Goal: Communication & Community: Answer question/provide support

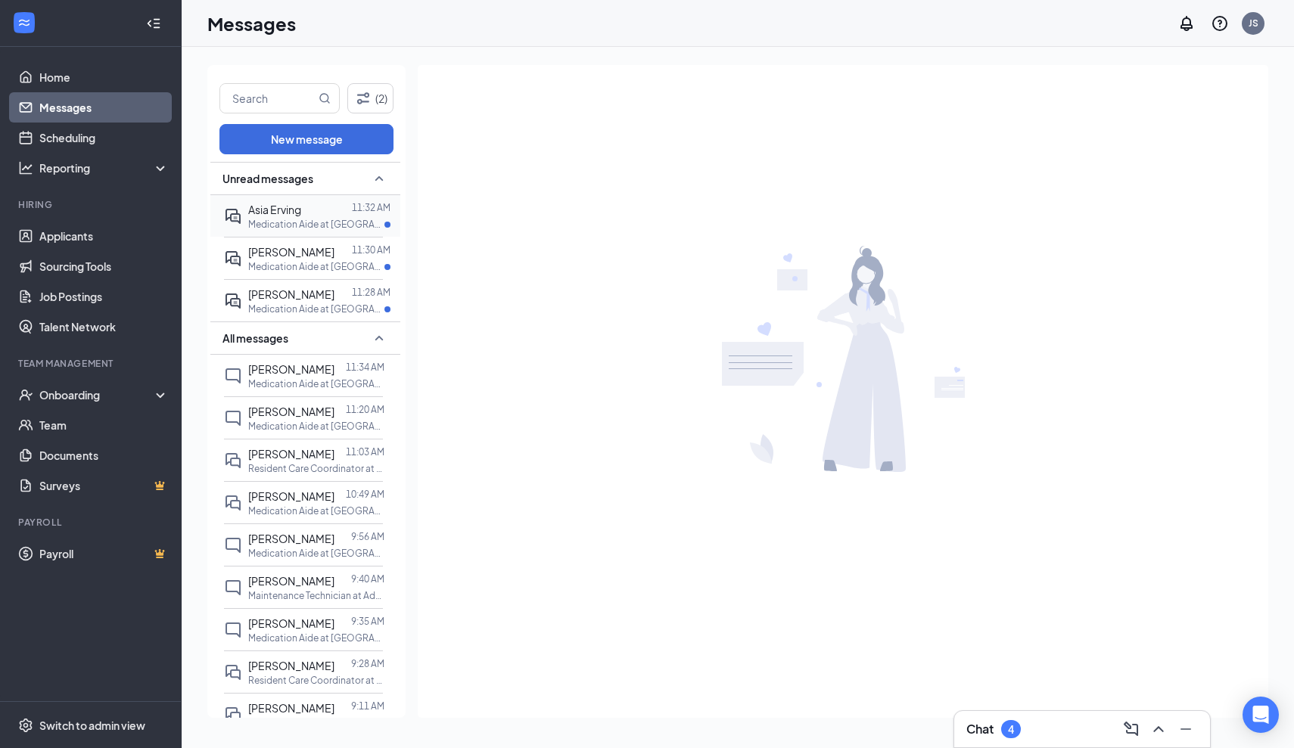
click at [281, 214] on span "Asia Erving" at bounding box center [274, 210] width 53 height 14
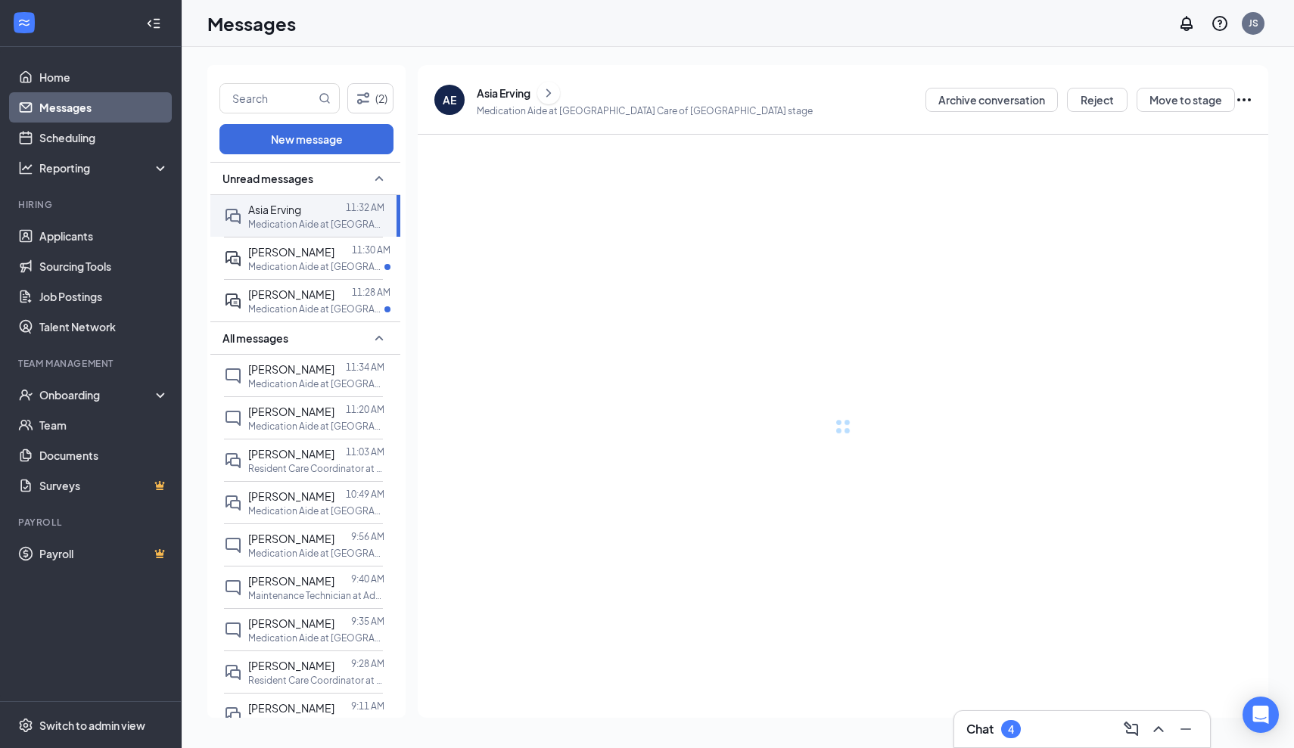
scroll to position [8, 0]
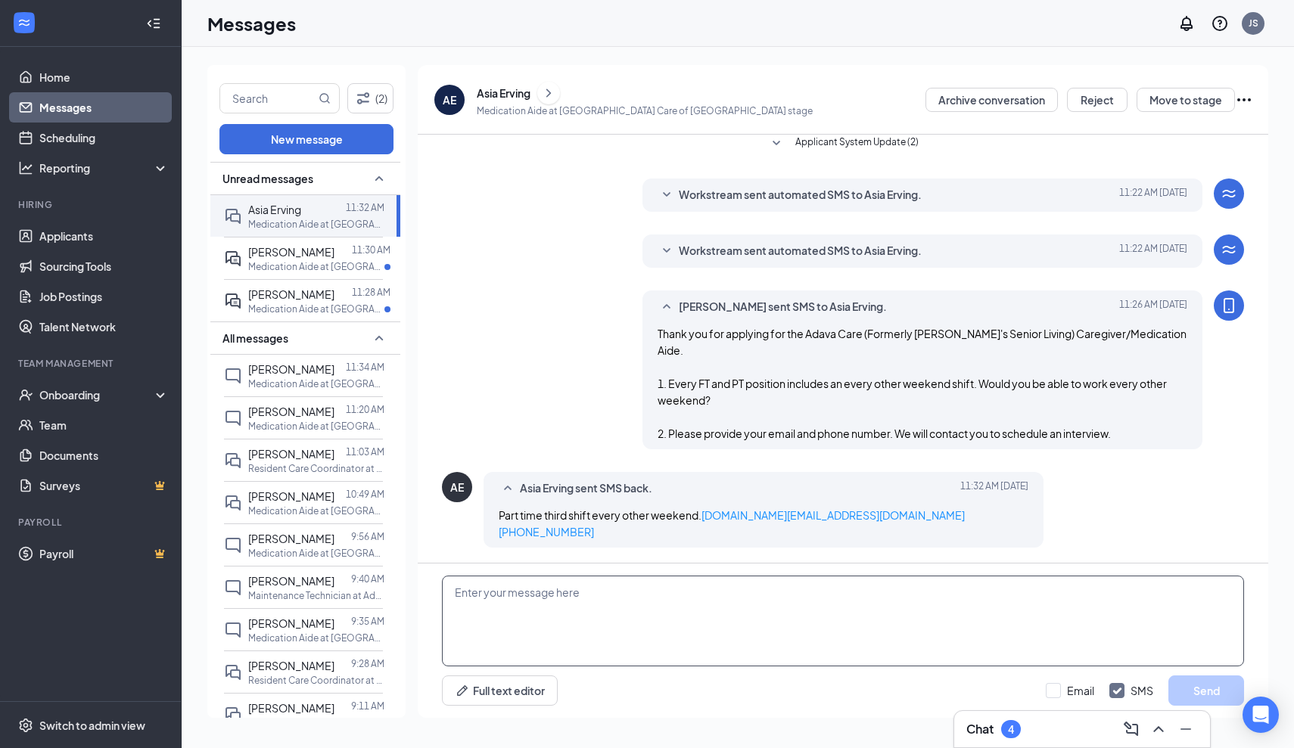
click at [583, 601] on textarea at bounding box center [843, 621] width 802 height 91
type textarea "w"
type textarea "We currently do not have p/t 3rd shift available at the [GEOGRAPHIC_DATA] locat…"
click at [1214, 689] on button "Send" at bounding box center [1206, 691] width 76 height 30
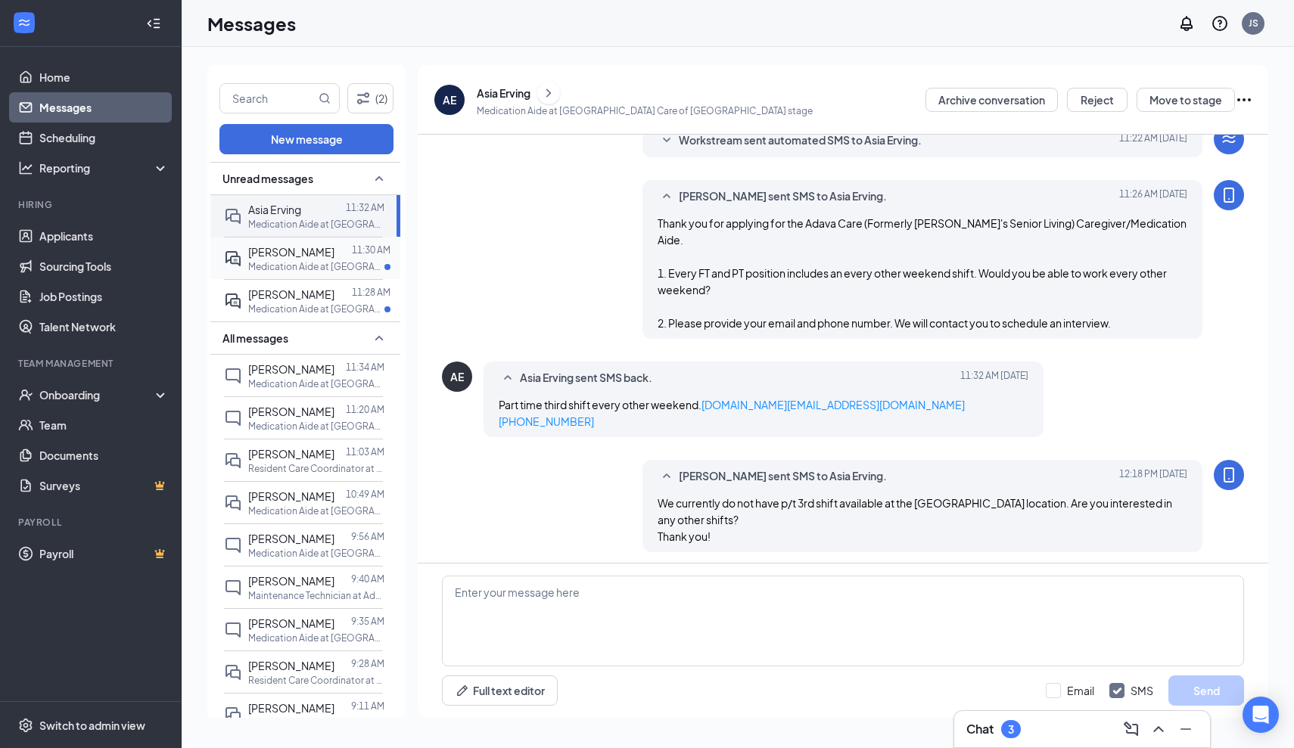
scroll to position [123, 0]
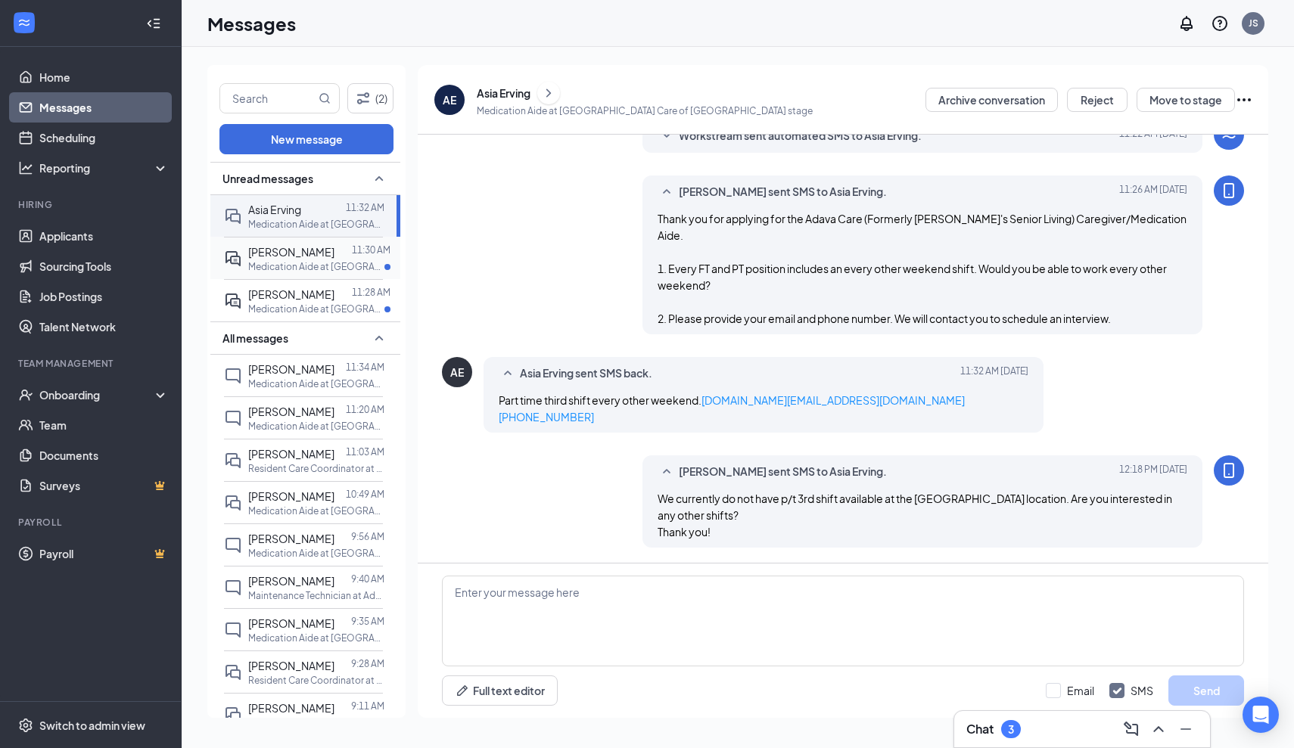
click at [310, 255] on span "[PERSON_NAME]" at bounding box center [291, 252] width 86 height 14
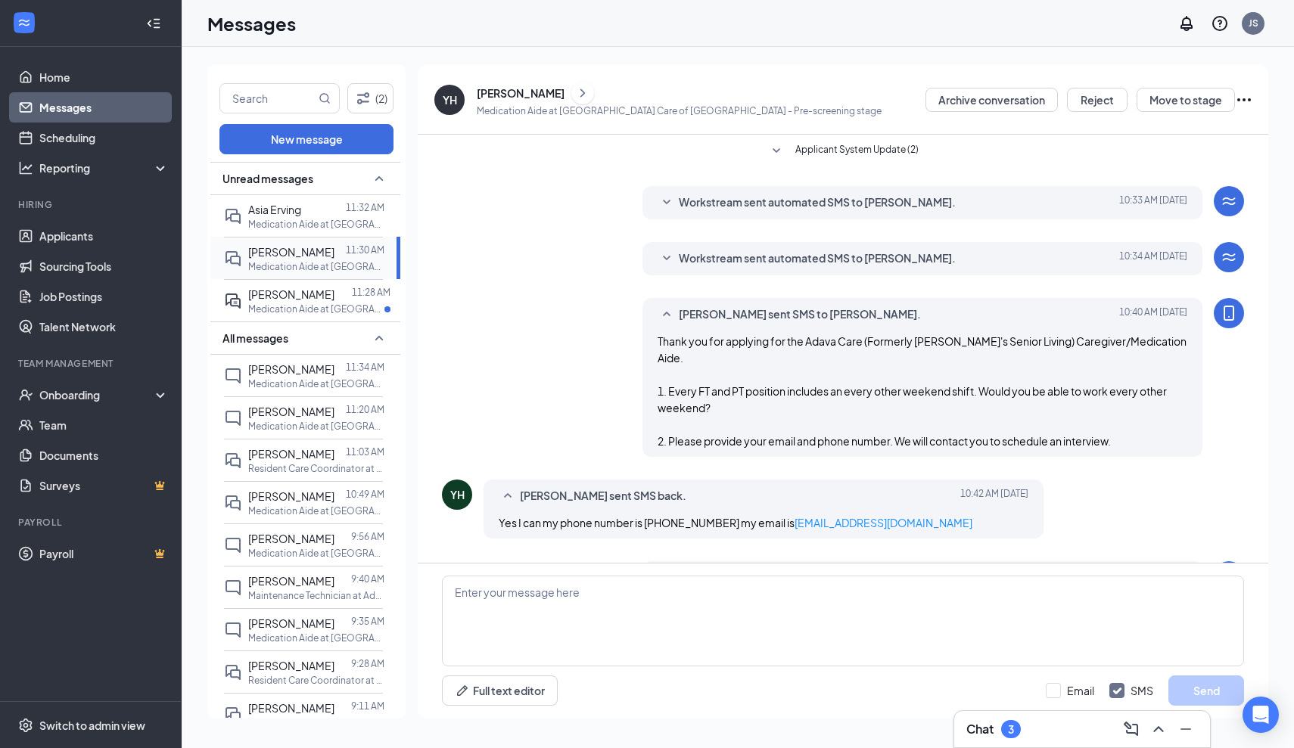
scroll to position [154, 0]
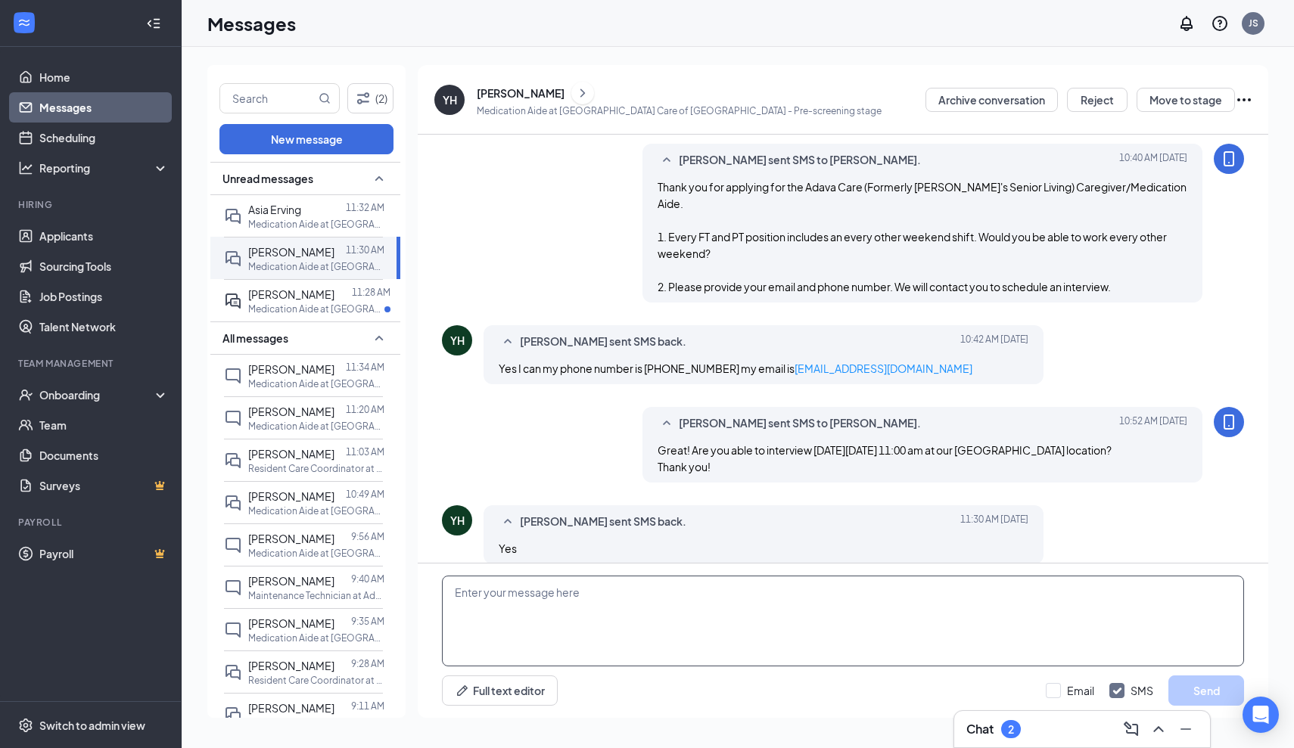
click at [455, 588] on textarea at bounding box center [843, 621] width 802 height 91
paste textarea "A confirmation of your interview will be sent to you shortly to include: Date/T…"
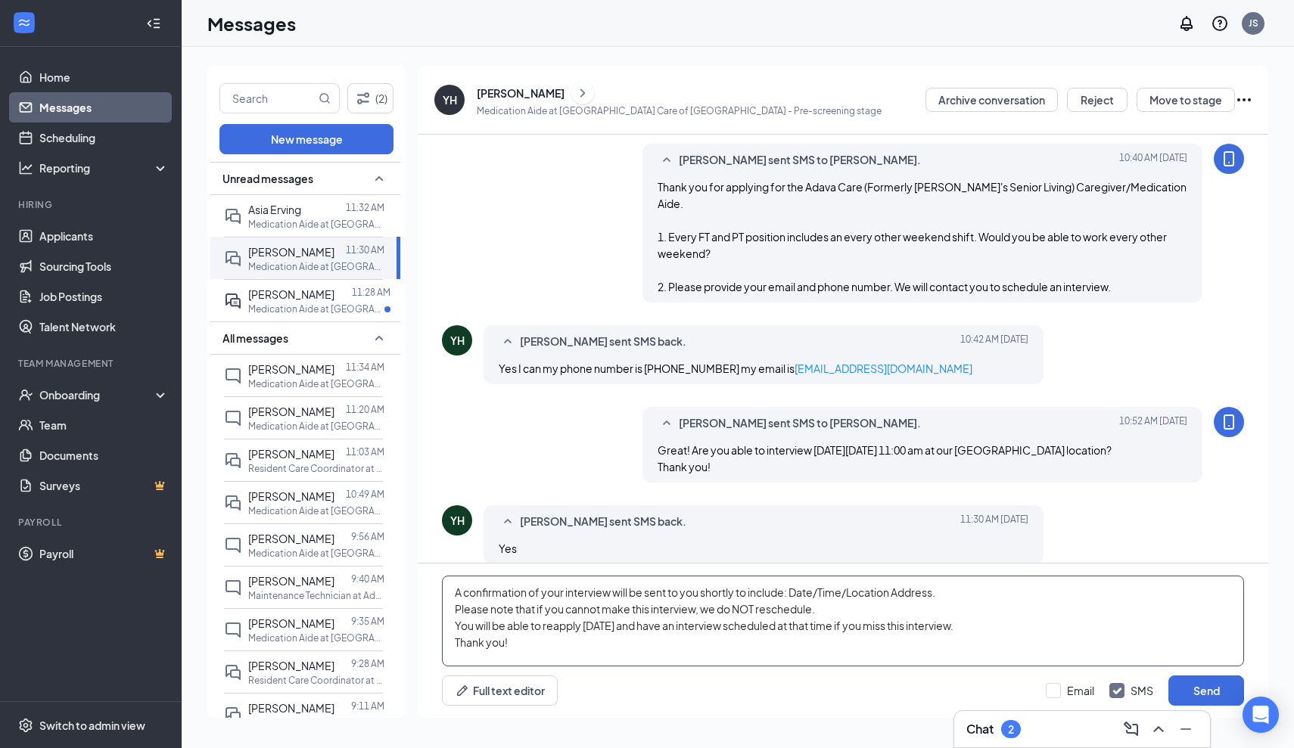
click at [701, 595] on textarea "A confirmation of your interview will be sent to you shortly to include: Date/T…" at bounding box center [843, 621] width 802 height 91
type textarea "A confirmation of your interview will be sent to your email shortly to include:…"
click at [1219, 684] on button "Send" at bounding box center [1206, 691] width 76 height 30
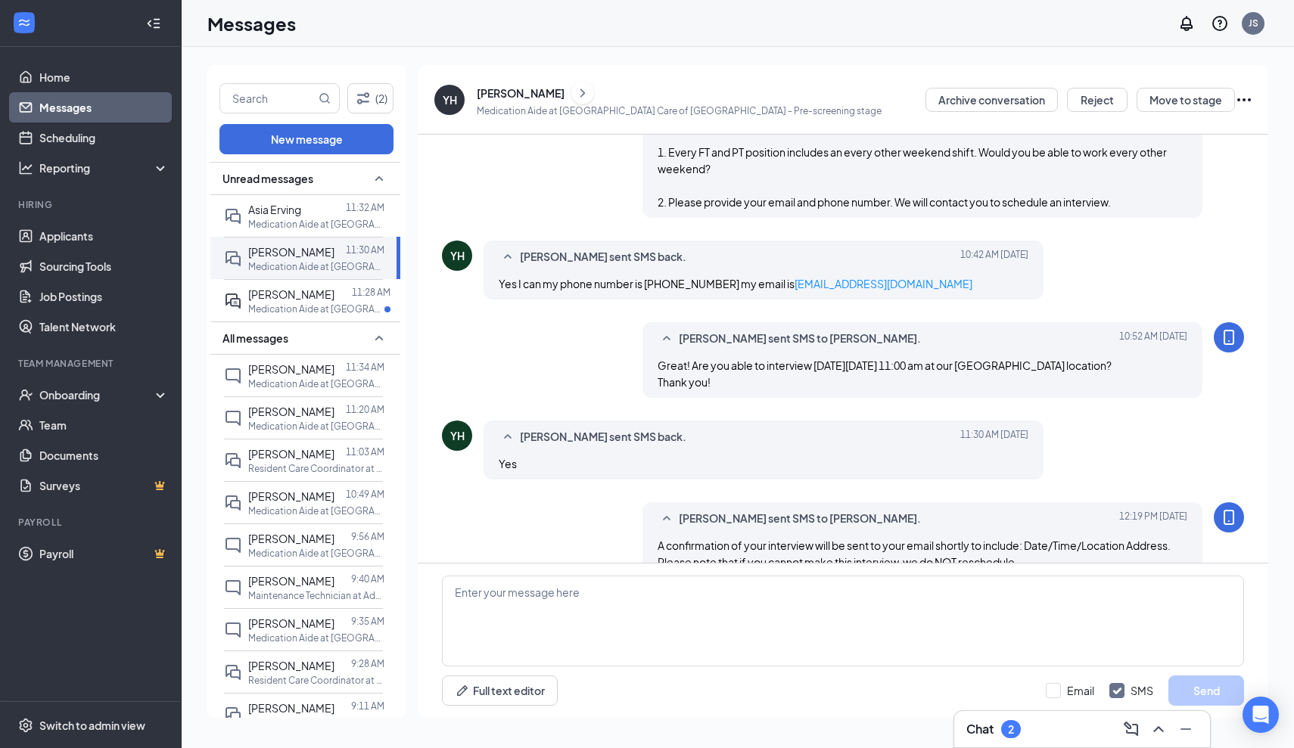
scroll to position [286, 0]
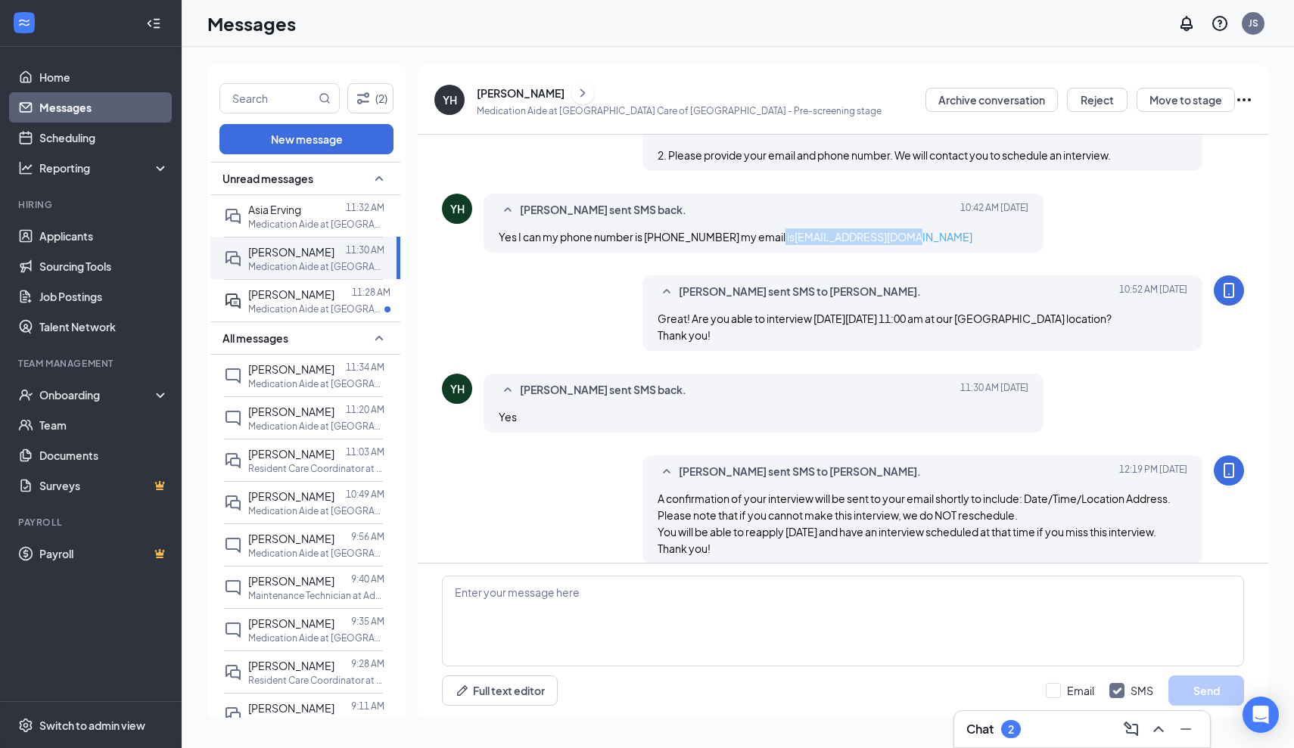
drag, startPoint x: 879, startPoint y: 221, endPoint x: 767, endPoint y: 225, distance: 112.1
click at [767, 228] on div "Yes I can my phone number is [PHONE_NUMBER] my email is [EMAIL_ADDRESS][DOMAIN_…" at bounding box center [764, 236] width 530 height 17
copy span "[EMAIL_ADDRESS][DOMAIN_NAME]"
click at [309, 306] on p "Medication Aide at [GEOGRAPHIC_DATA] Care of [GEOGRAPHIC_DATA][PERSON_NAME]" at bounding box center [316, 309] width 136 height 13
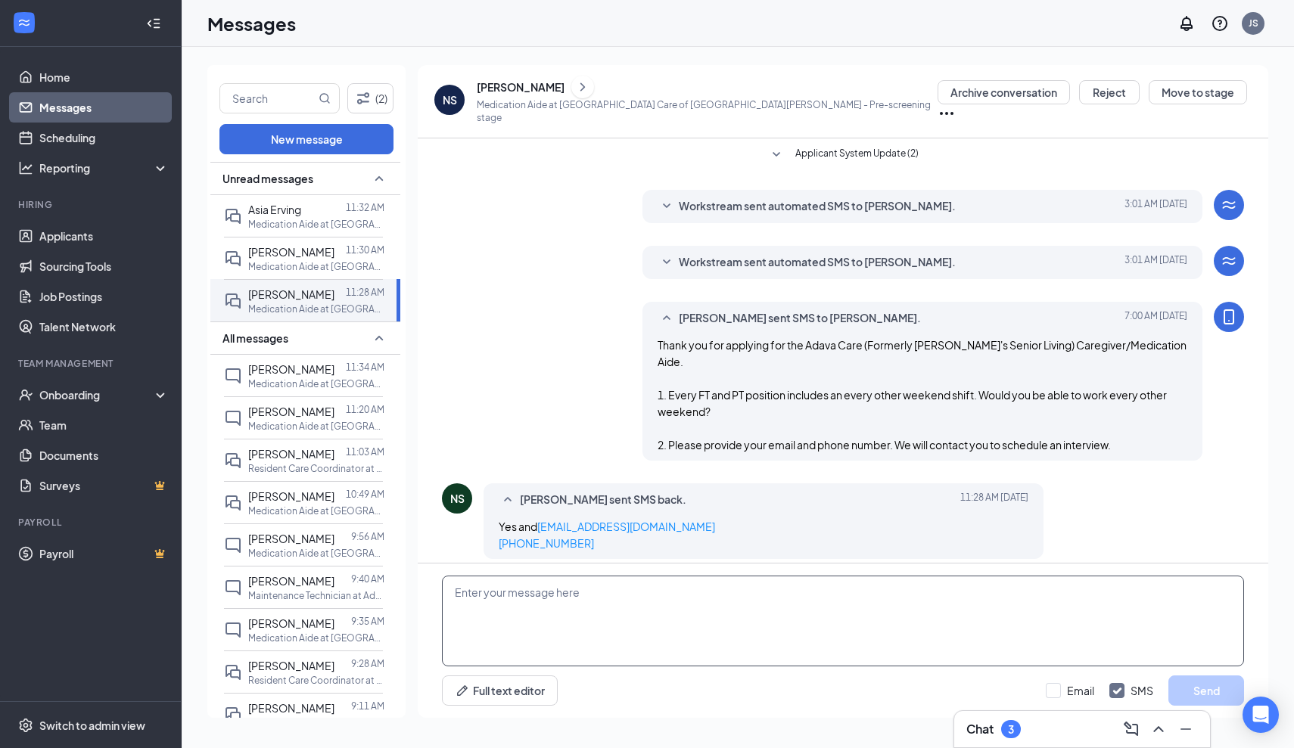
click at [582, 593] on textarea at bounding box center [843, 621] width 802 height 91
type textarea "Great! Are you able to interview [DATE][DATE] 11:30 am at our [GEOGRAPHIC_DATA]…"
click at [1199, 695] on button "Send" at bounding box center [1206, 691] width 76 height 30
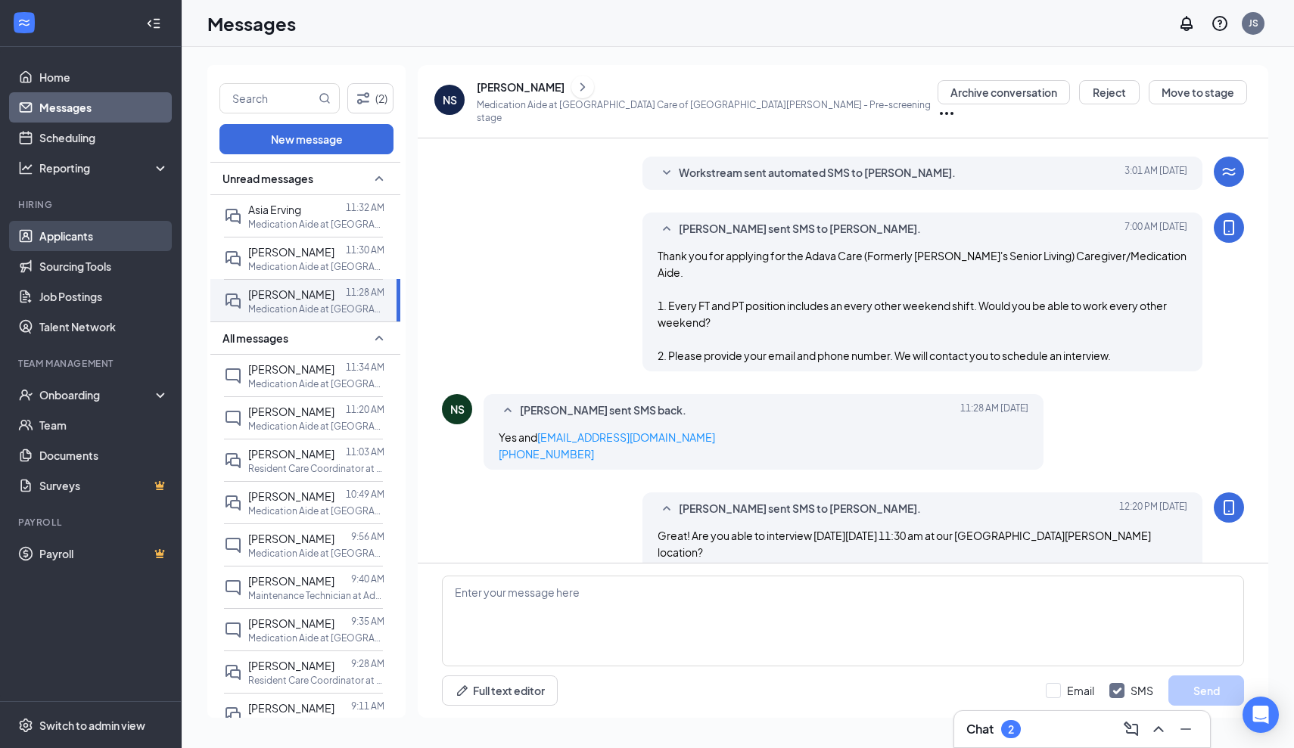
click at [57, 239] on link "Applicants" at bounding box center [103, 236] width 129 height 30
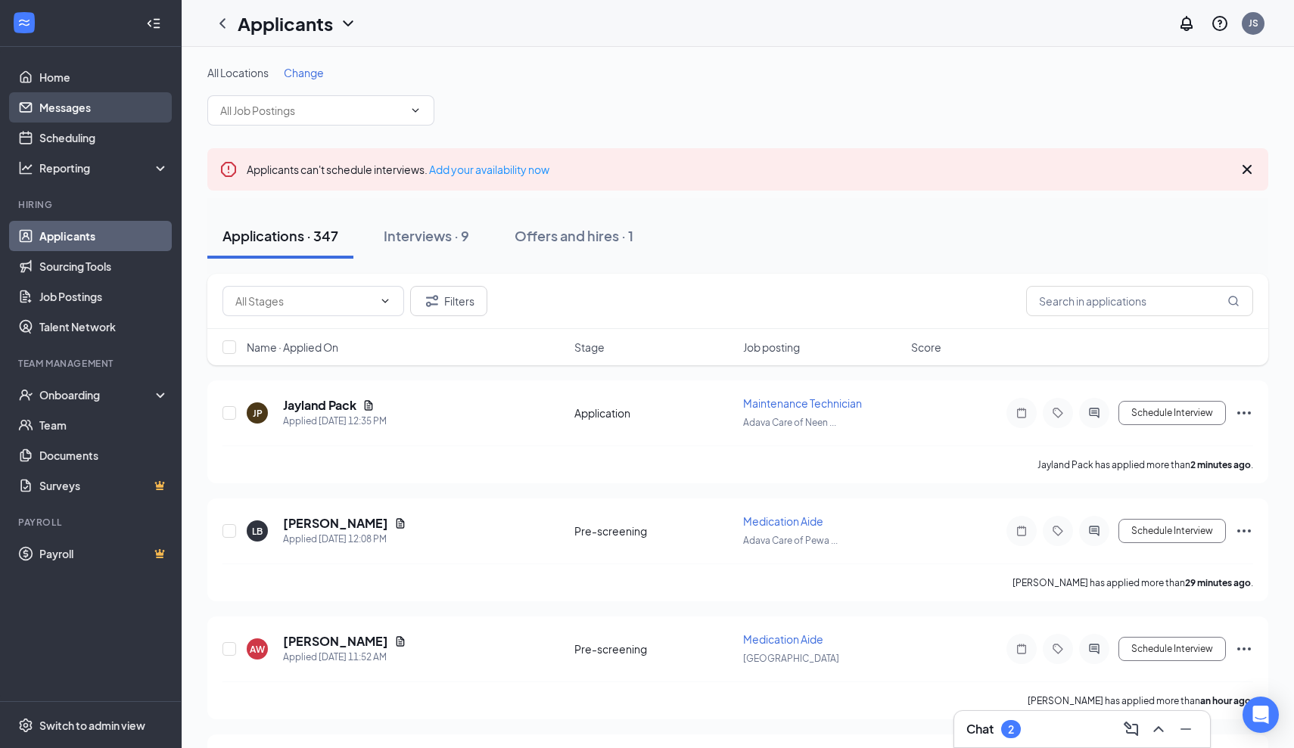
click at [76, 110] on link "Messages" at bounding box center [103, 107] width 129 height 30
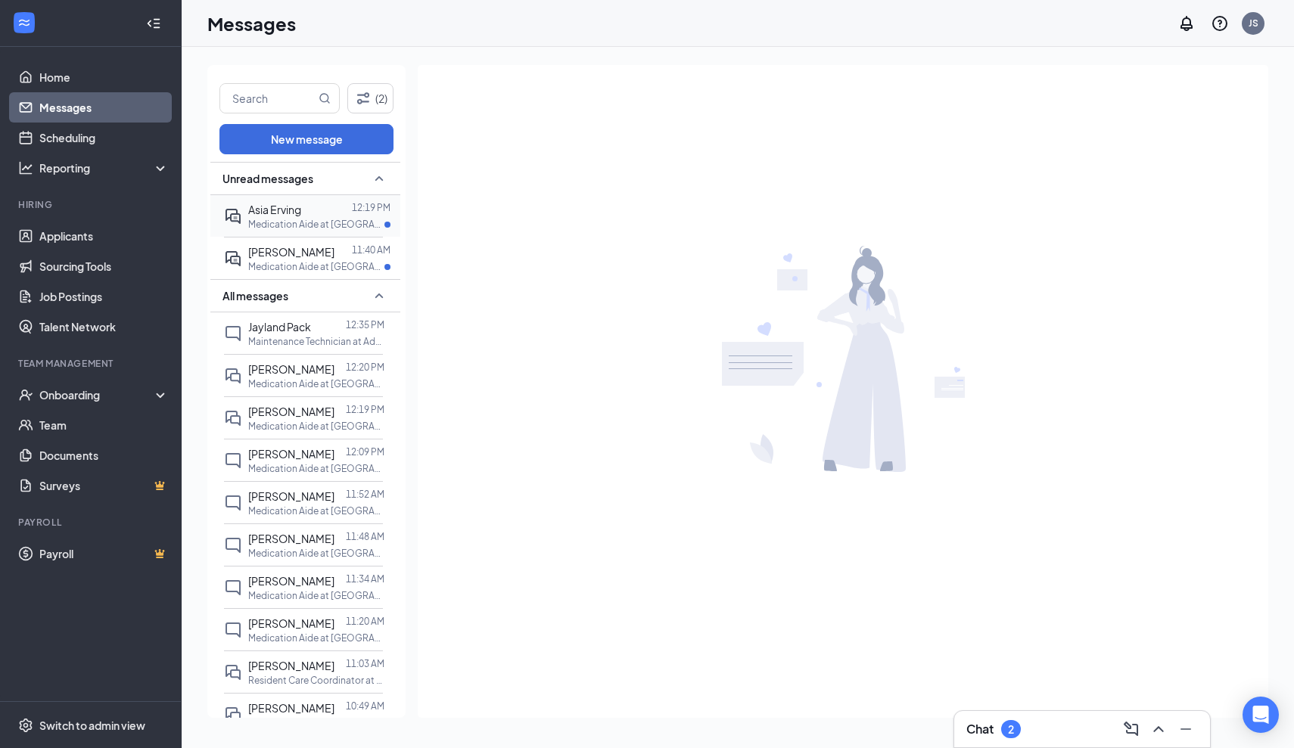
click at [274, 216] on div "Asia Erving" at bounding box center [274, 209] width 53 height 17
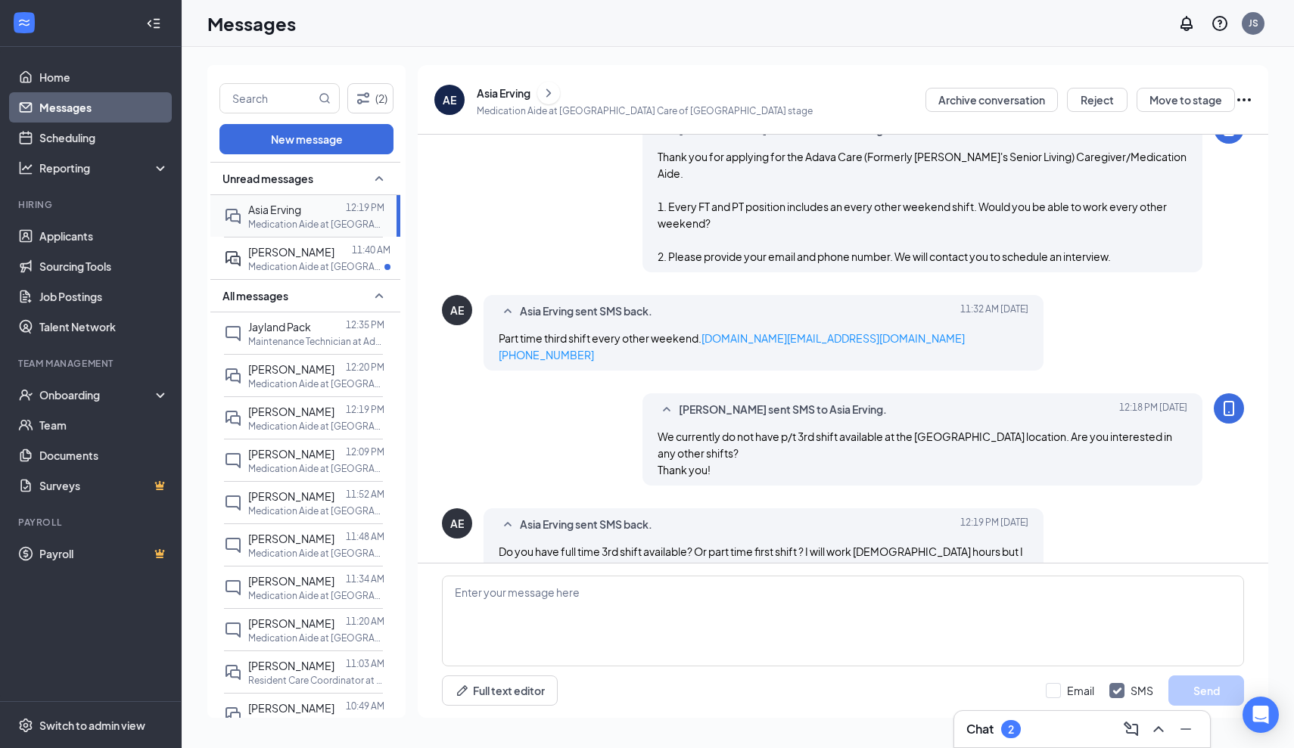
scroll to position [221, 0]
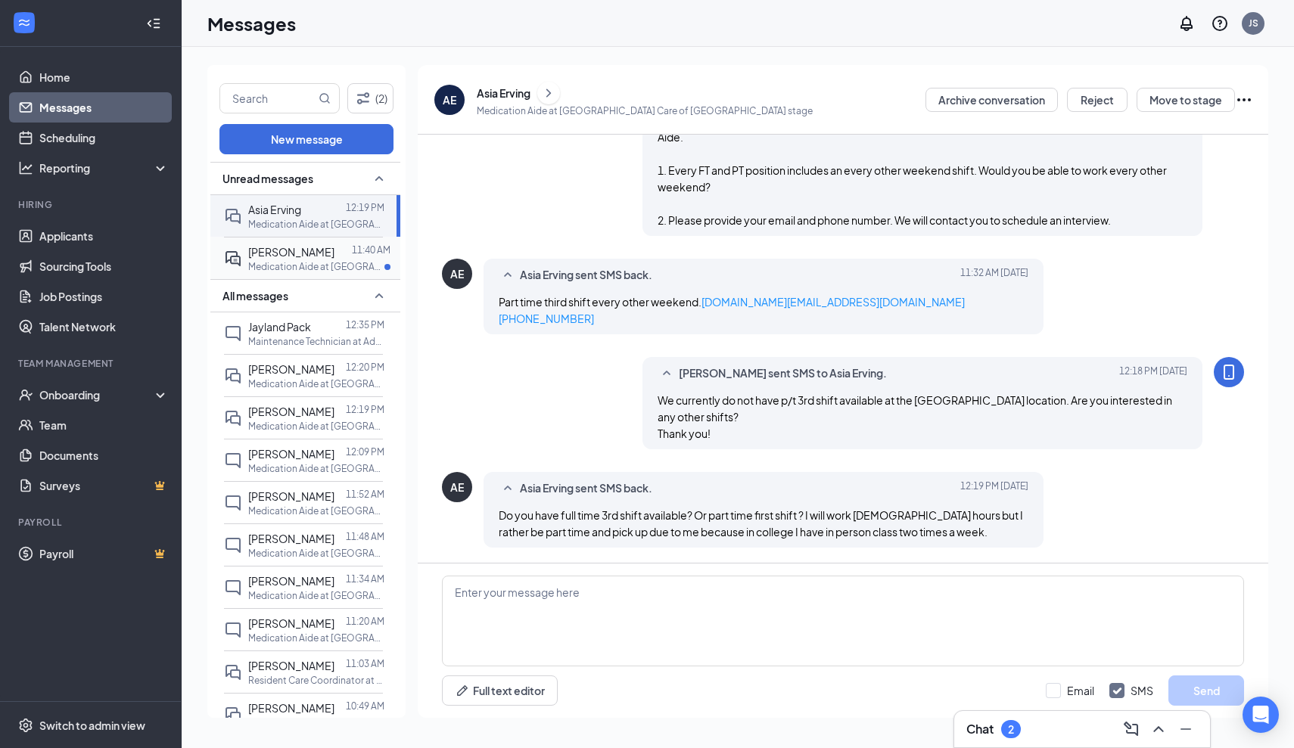
click at [278, 252] on span "[PERSON_NAME]" at bounding box center [291, 252] width 86 height 14
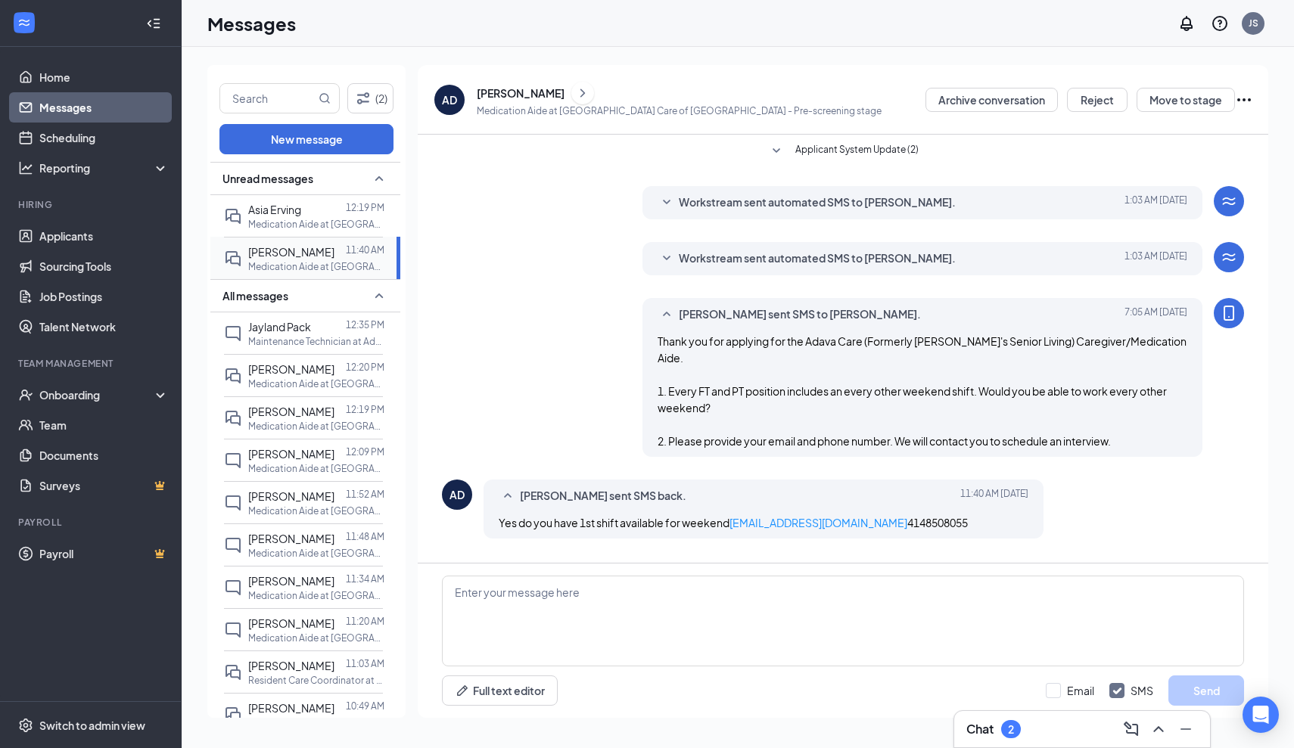
scroll to position [8, 0]
click at [579, 591] on textarea at bounding box center [843, 621] width 802 height 91
type textarea "Not at this time. Thank you!"
click at [1199, 691] on button "Send" at bounding box center [1206, 691] width 76 height 30
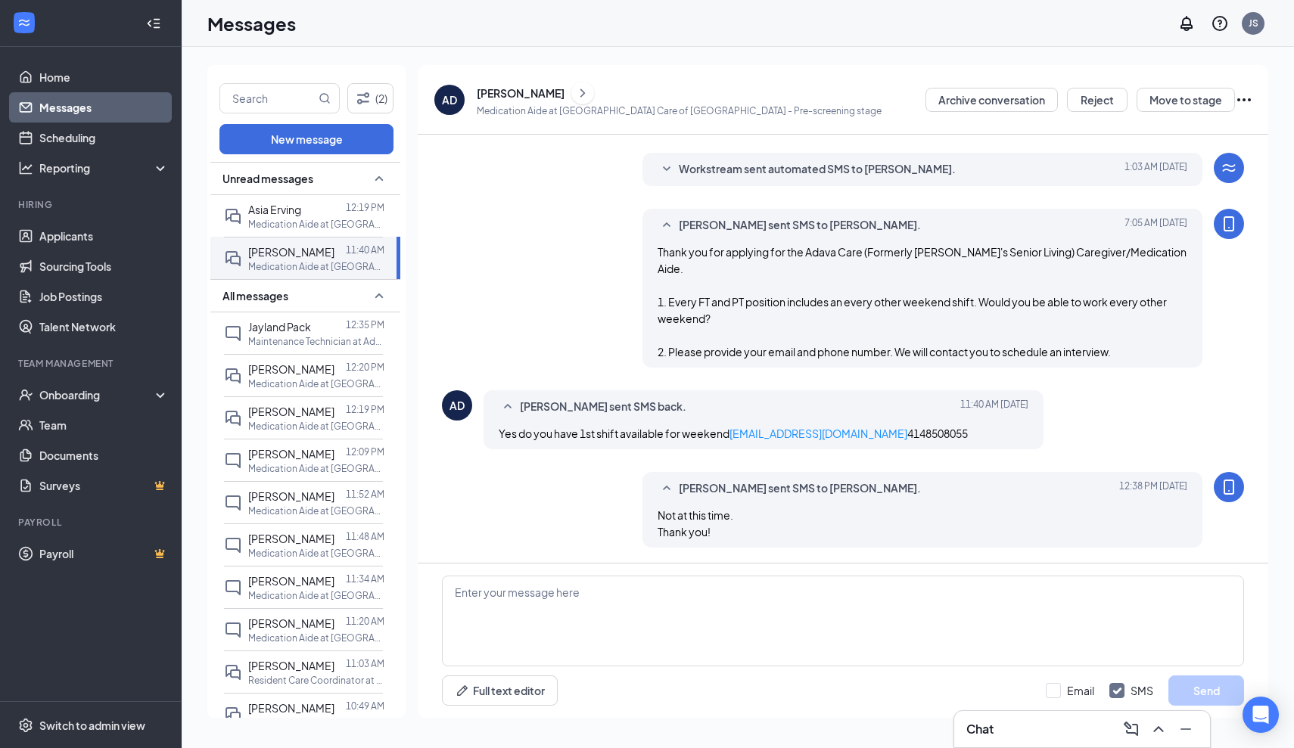
scroll to position [106, 0]
click at [70, 236] on link "Applicants" at bounding box center [103, 236] width 129 height 30
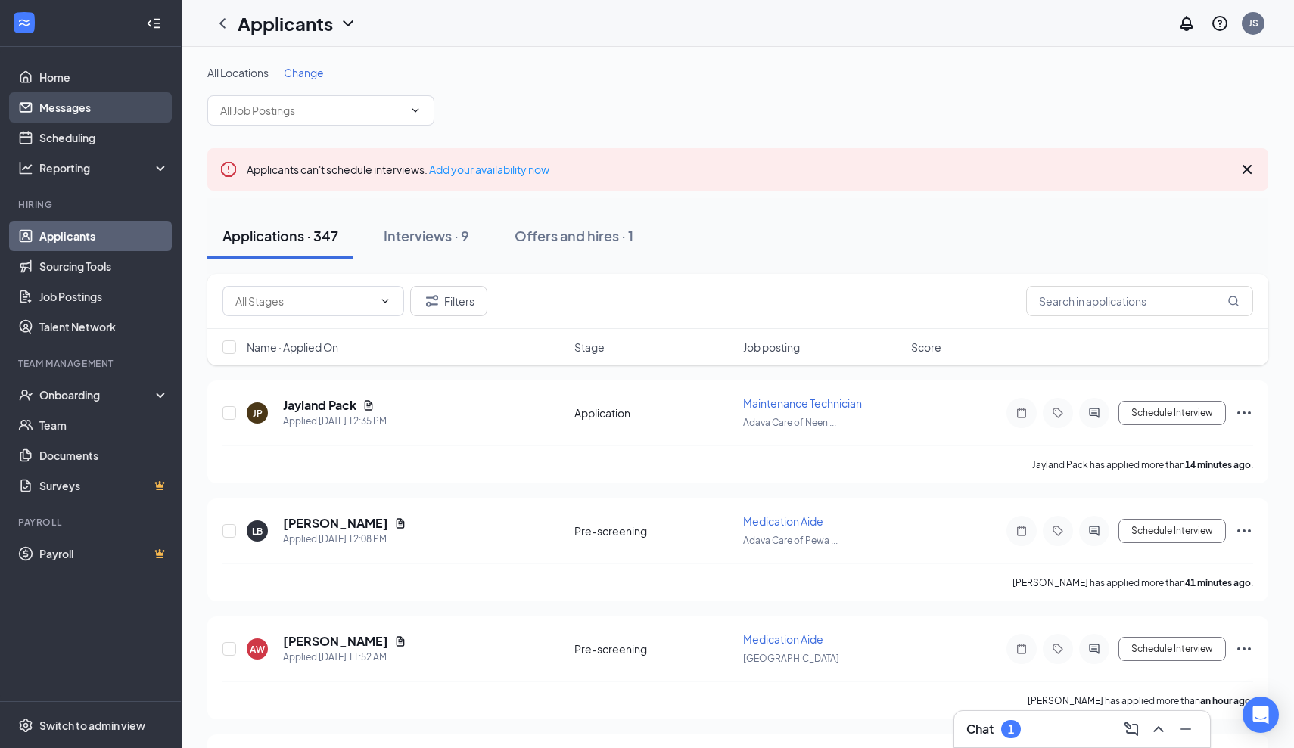
click at [76, 114] on link "Messages" at bounding box center [103, 107] width 129 height 30
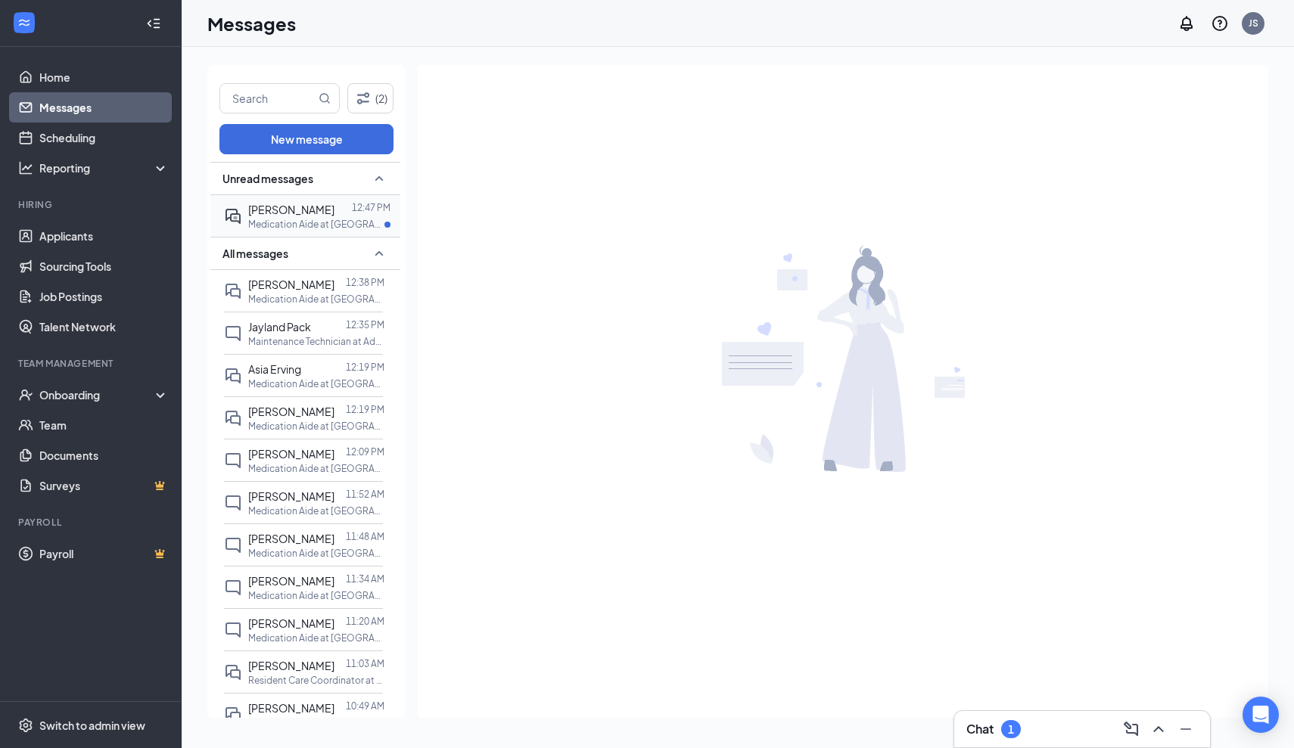
click at [291, 207] on span "[PERSON_NAME]" at bounding box center [291, 210] width 86 height 14
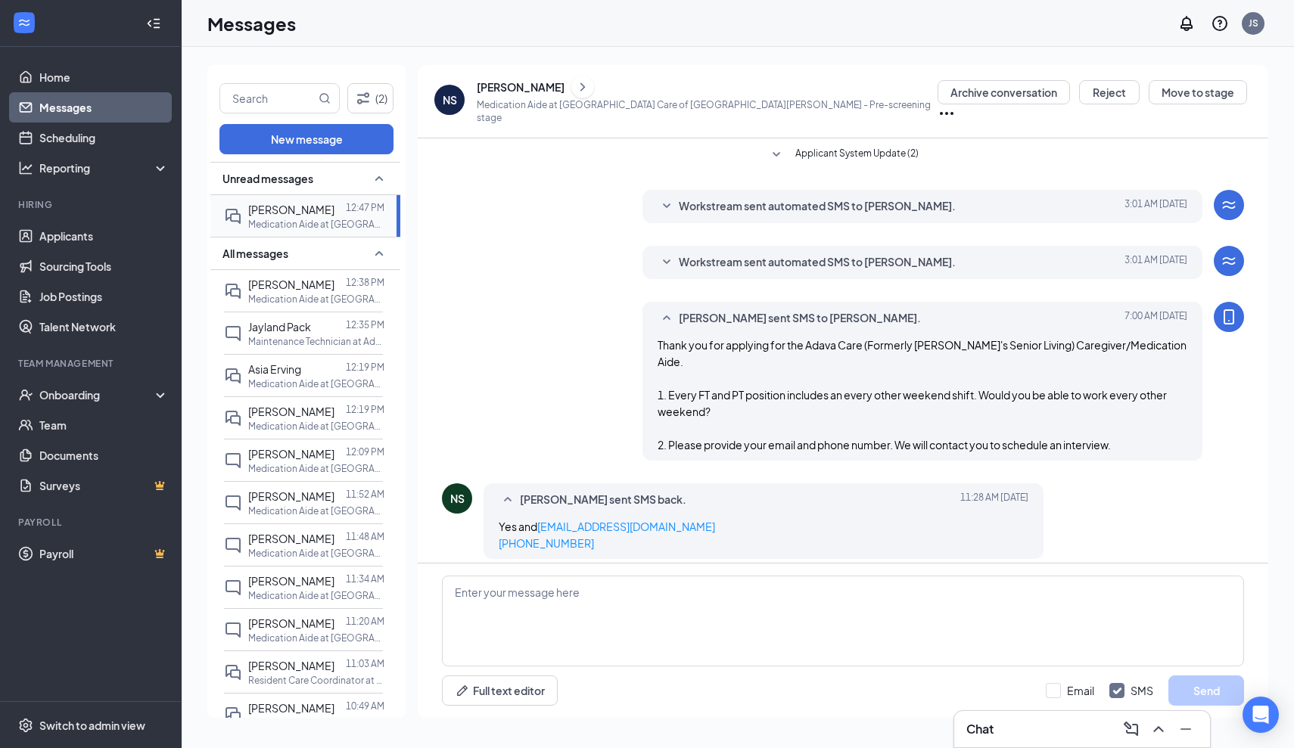
scroll to position [171, 0]
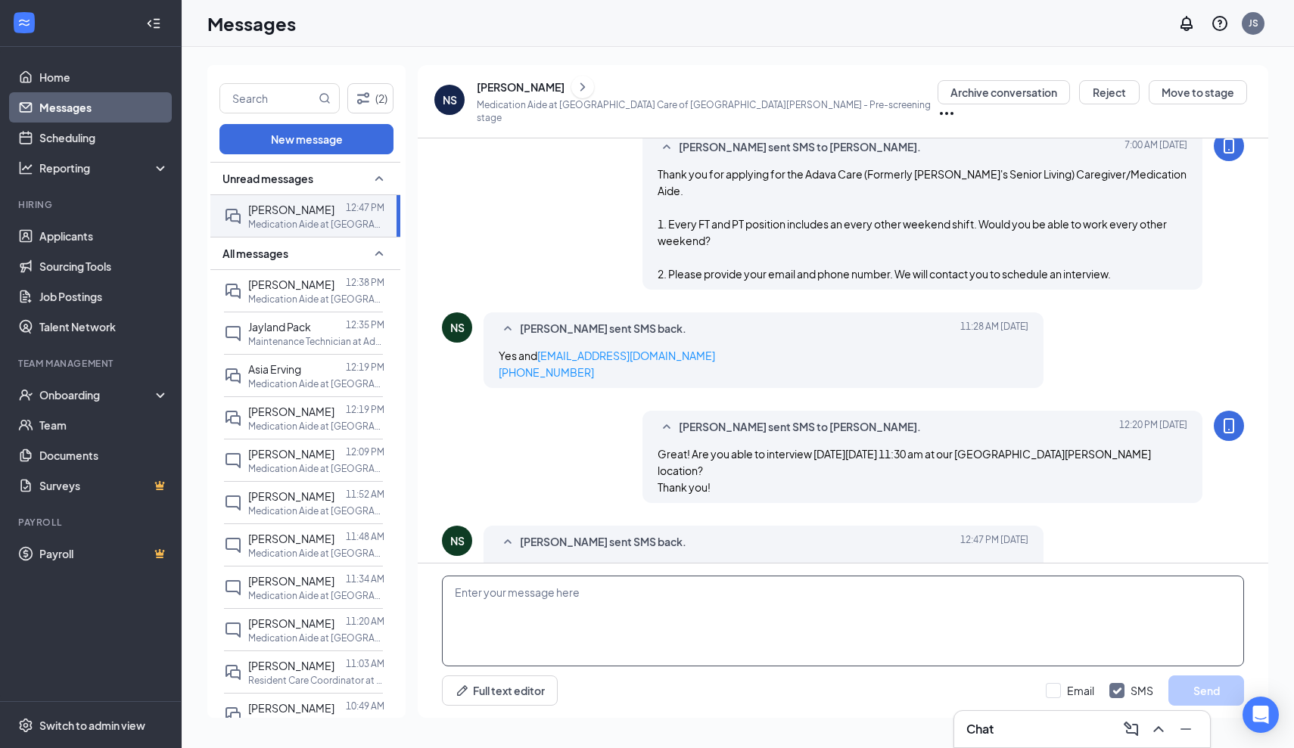
click at [452, 595] on textarea at bounding box center [843, 621] width 802 height 91
paste textarea "A confirmation of your interview will be sent to you shortly to include: Date/T…"
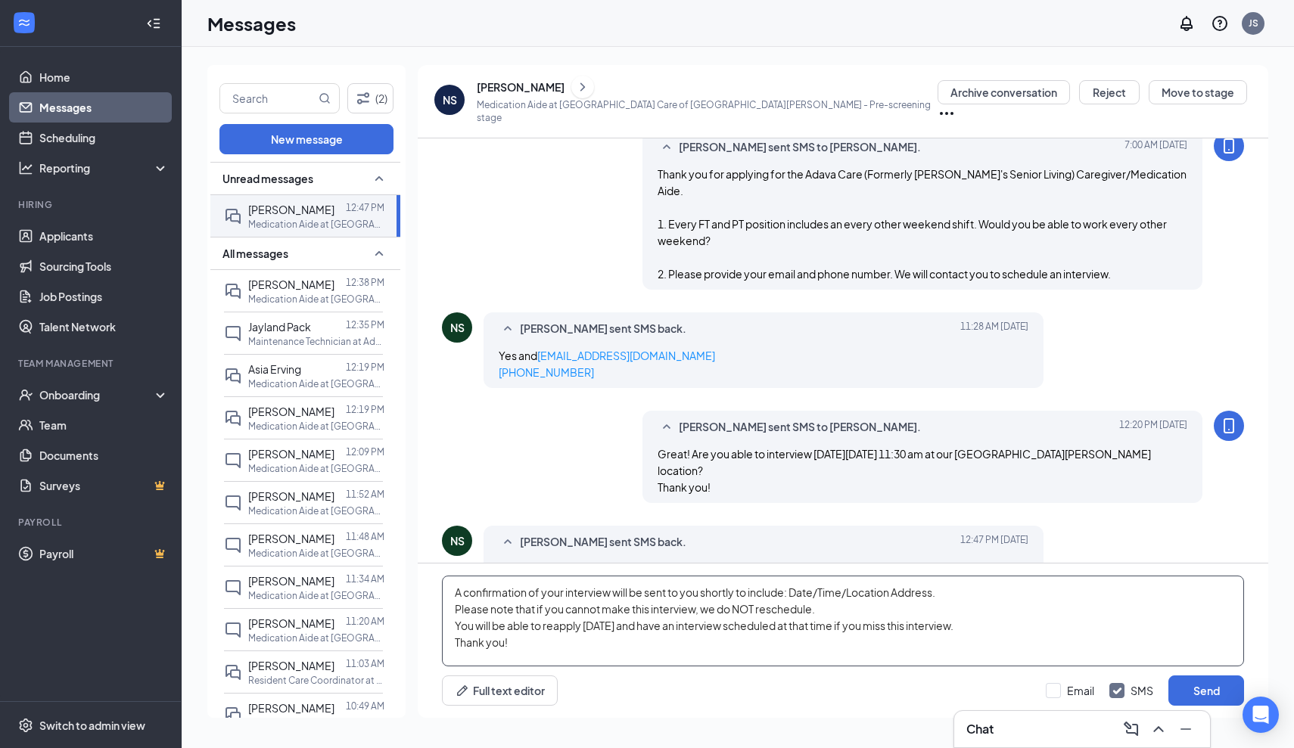
click at [700, 598] on textarea "A confirmation of your interview will be sent to you shortly to include: Date/T…" at bounding box center [843, 621] width 802 height 91
type textarea "A confirmation of your interview will be sent to your email shortly to include:…"
click at [1214, 690] on button "Send" at bounding box center [1206, 691] width 76 height 30
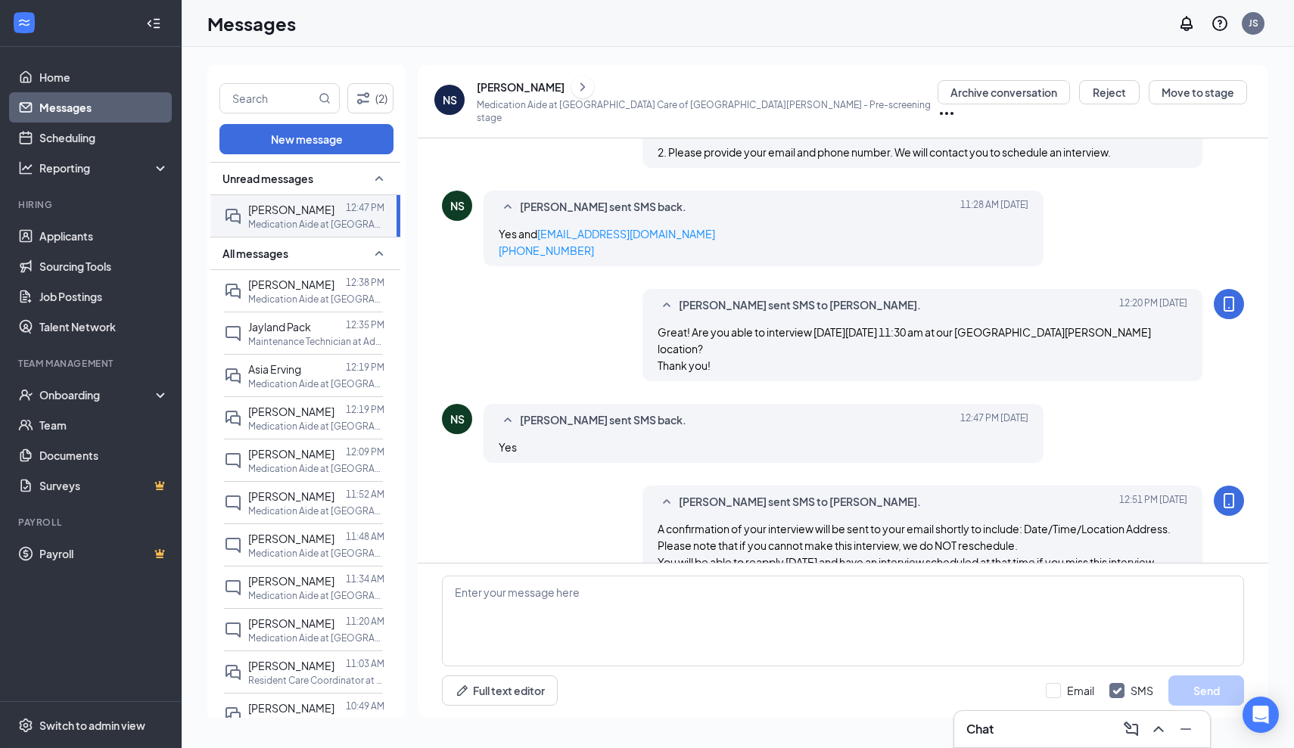
scroll to position [303, 0]
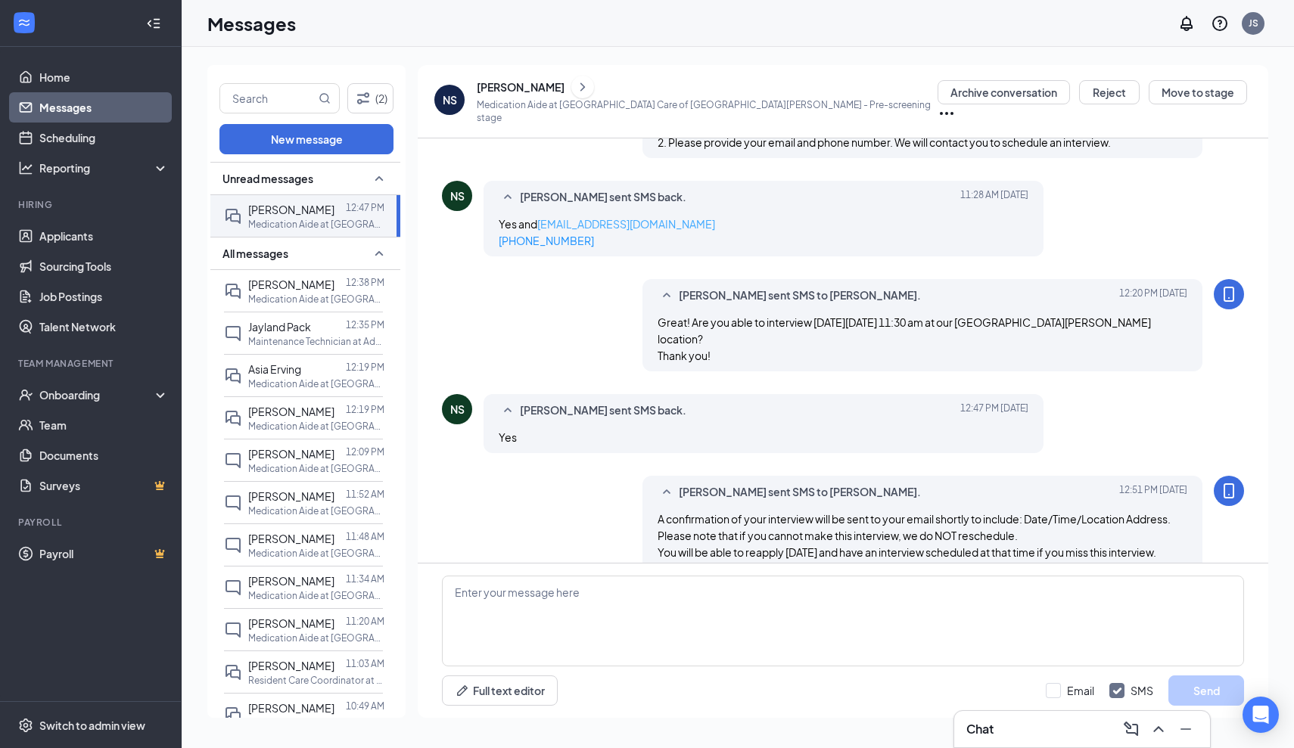
drag, startPoint x: 682, startPoint y: 204, endPoint x: 539, endPoint y: 202, distance: 143.0
click at [539, 216] on div "Yes and [EMAIL_ADDRESS][DOMAIN_NAME] [PHONE_NUMBER]" at bounding box center [764, 232] width 530 height 33
copy span "[EMAIL_ADDRESS][DOMAIN_NAME]"
